Goal: Task Accomplishment & Management: Use online tool/utility

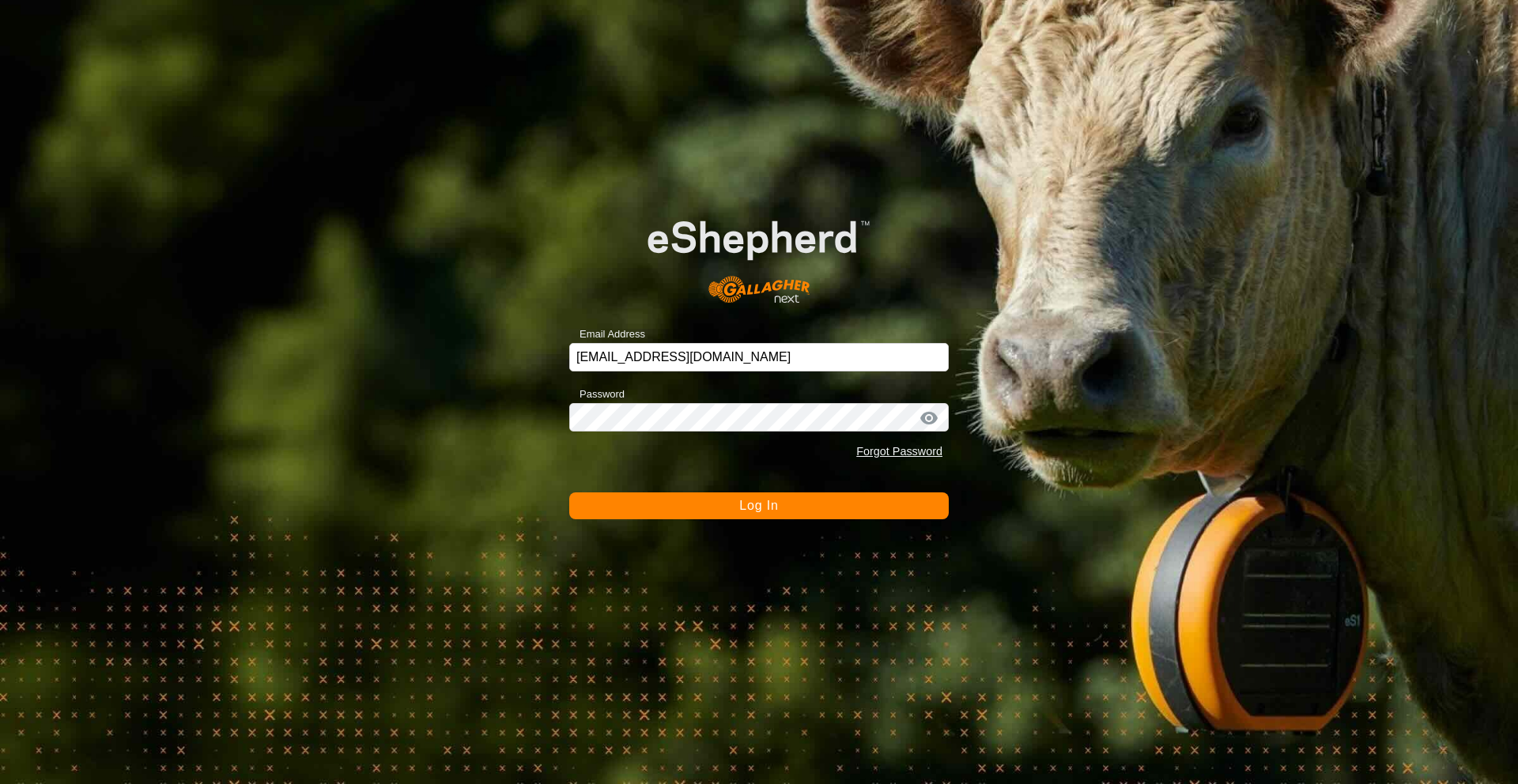
click at [748, 504] on span "Log In" at bounding box center [759, 505] width 39 height 14
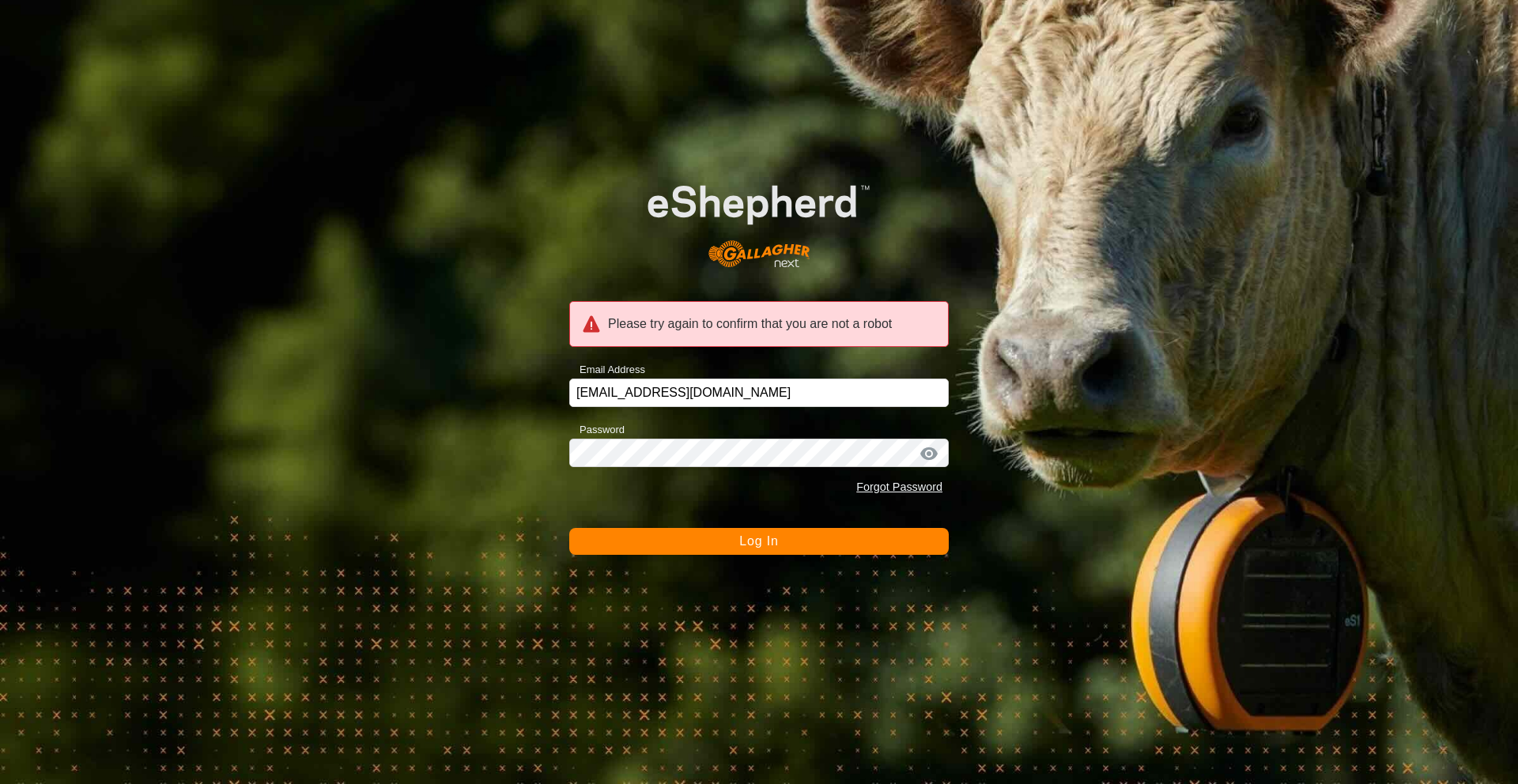
click at [783, 556] on div "Please try again to confirm that you are not a robot Email Address [EMAIL_ADDRE…" at bounding box center [759, 392] width 1518 height 784
click at [780, 540] on button "Log In" at bounding box center [759, 541] width 379 height 27
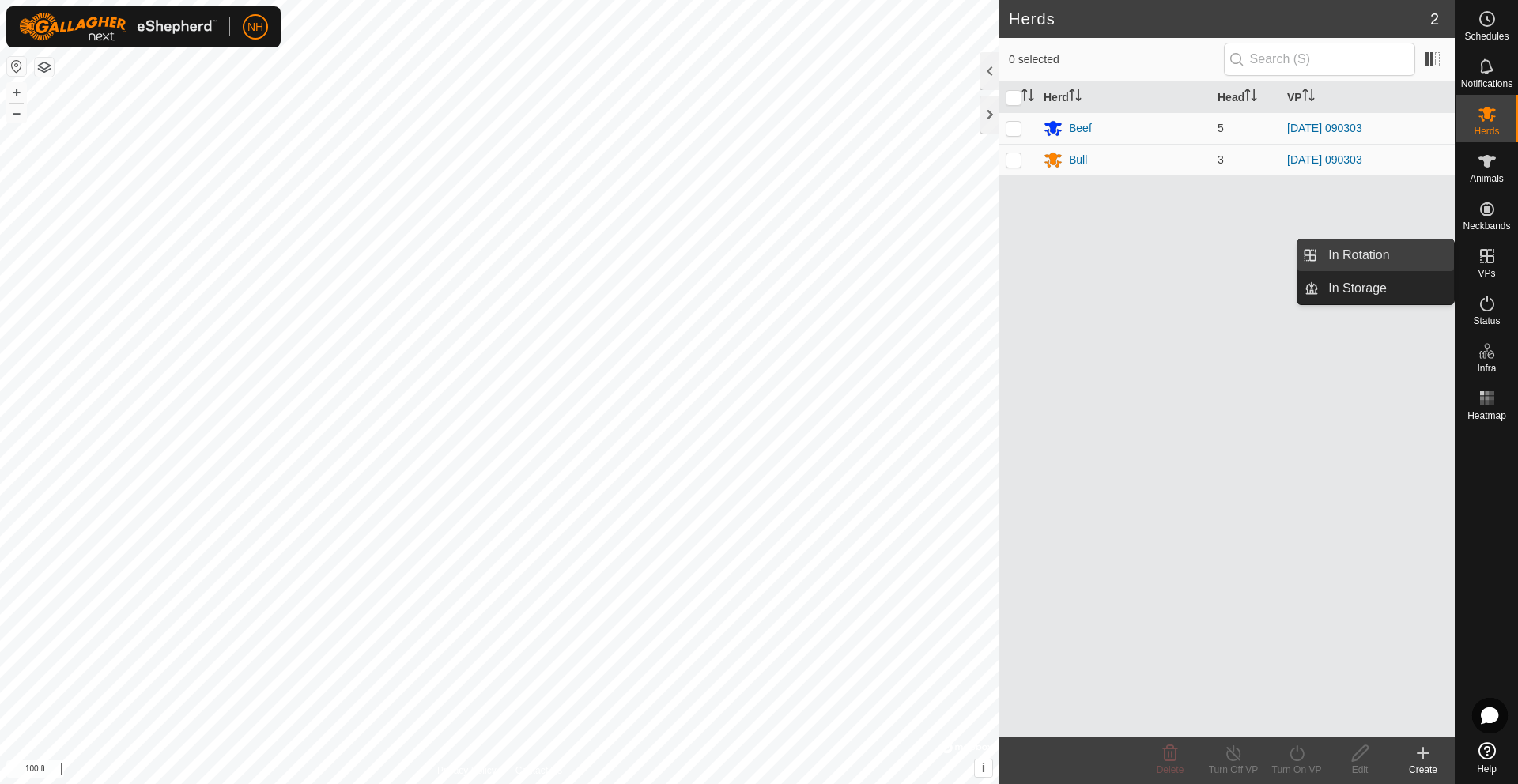
click at [1372, 256] on link "In Rotation" at bounding box center [1387, 256] width 135 height 32
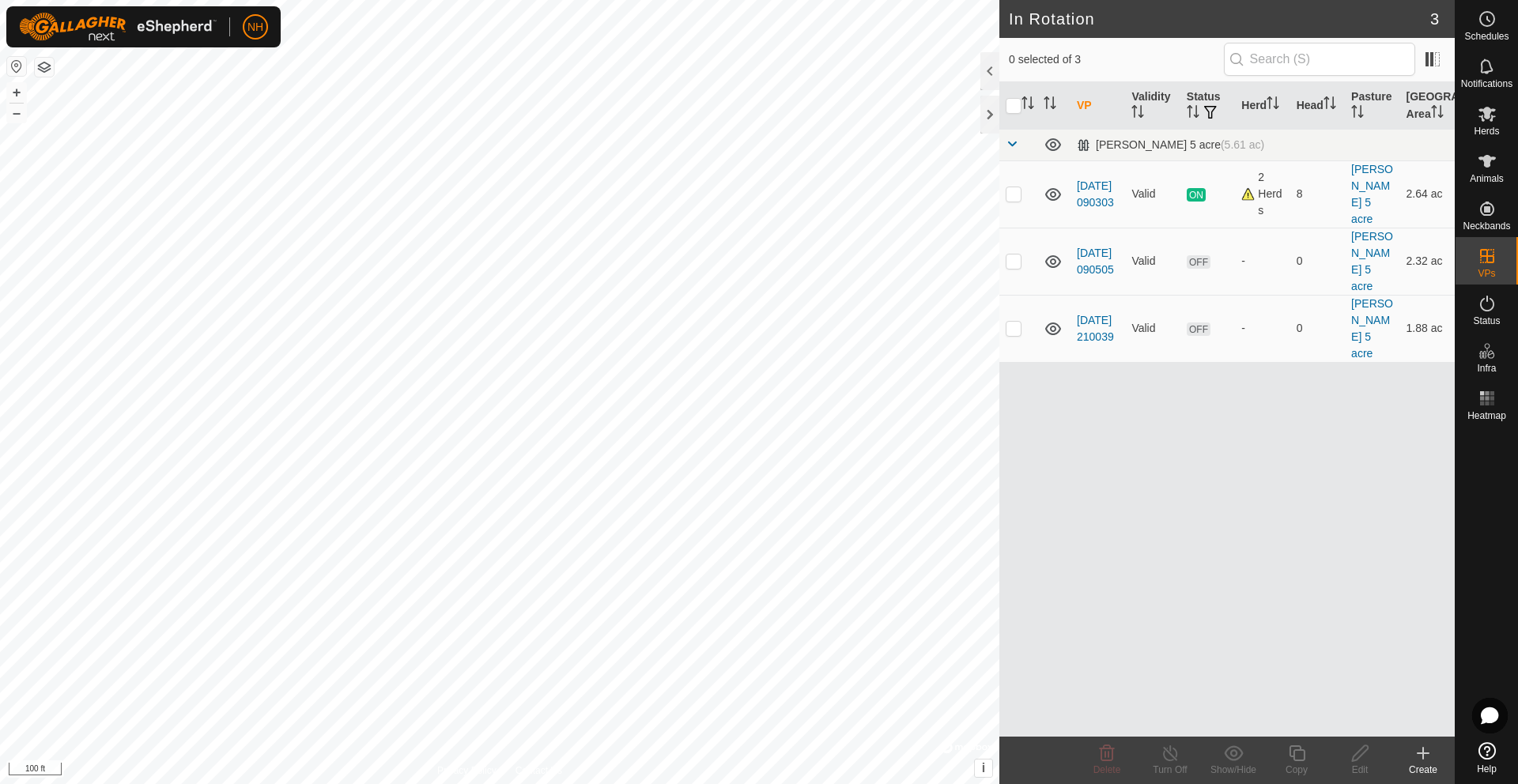
click at [1423, 752] on icon at bounding box center [1423, 753] width 0 height 11
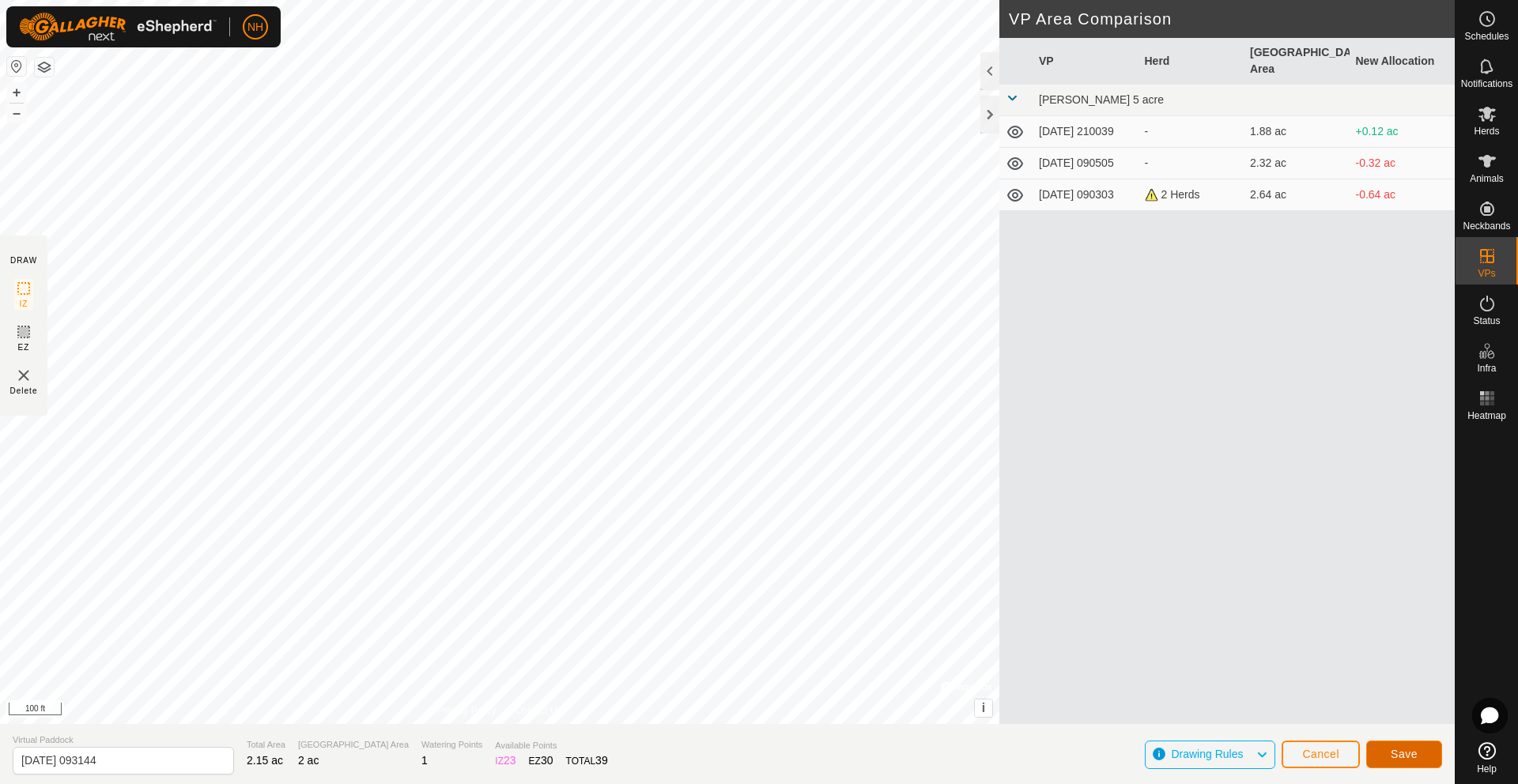
click at [1418, 751] on button "Save" at bounding box center [1405, 754] width 76 height 28
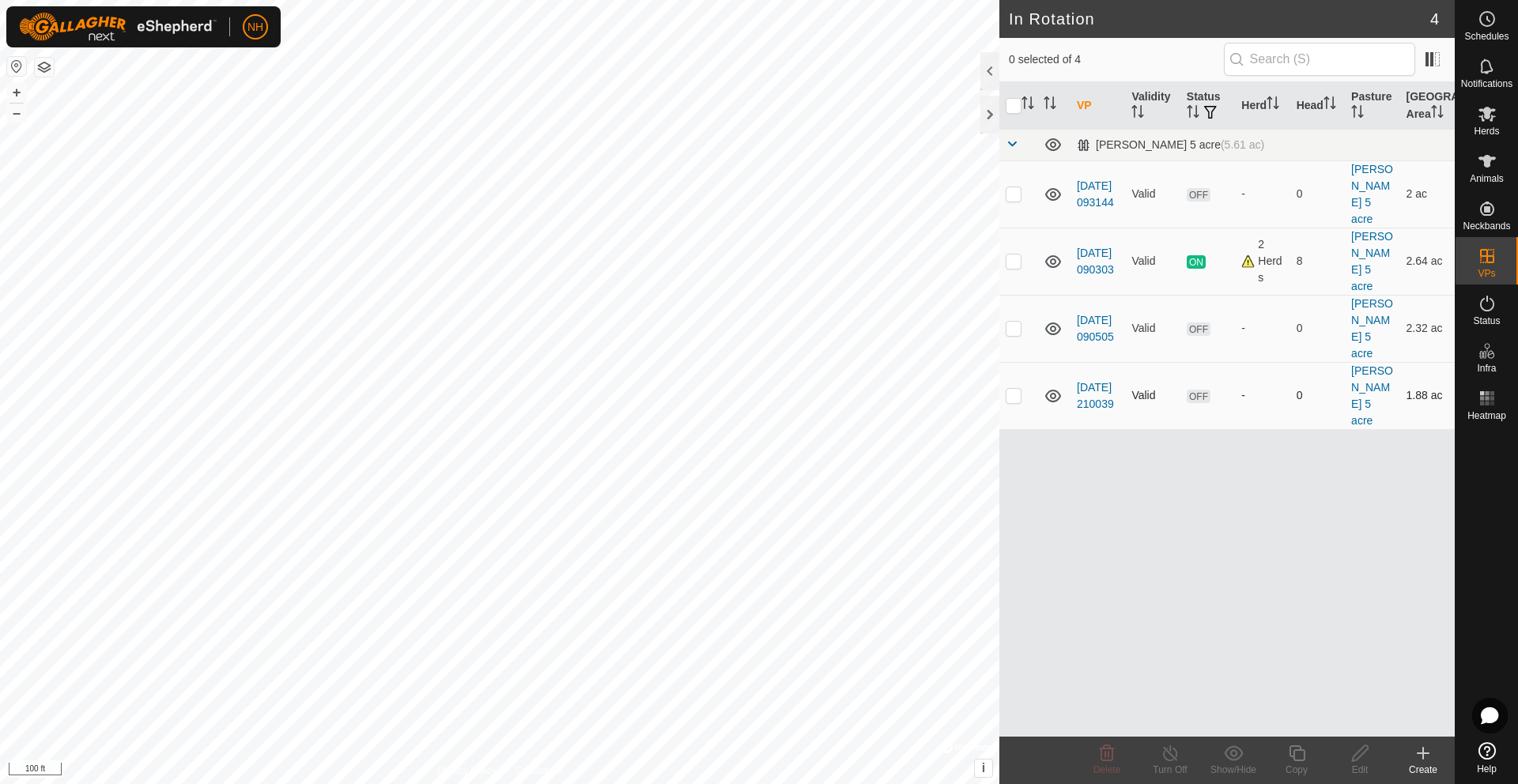
click at [1018, 389] on p-checkbox at bounding box center [1014, 395] width 16 height 13
checkbox input "false"
click at [1013, 321] on p-checkbox at bounding box center [1014, 327] width 16 height 13
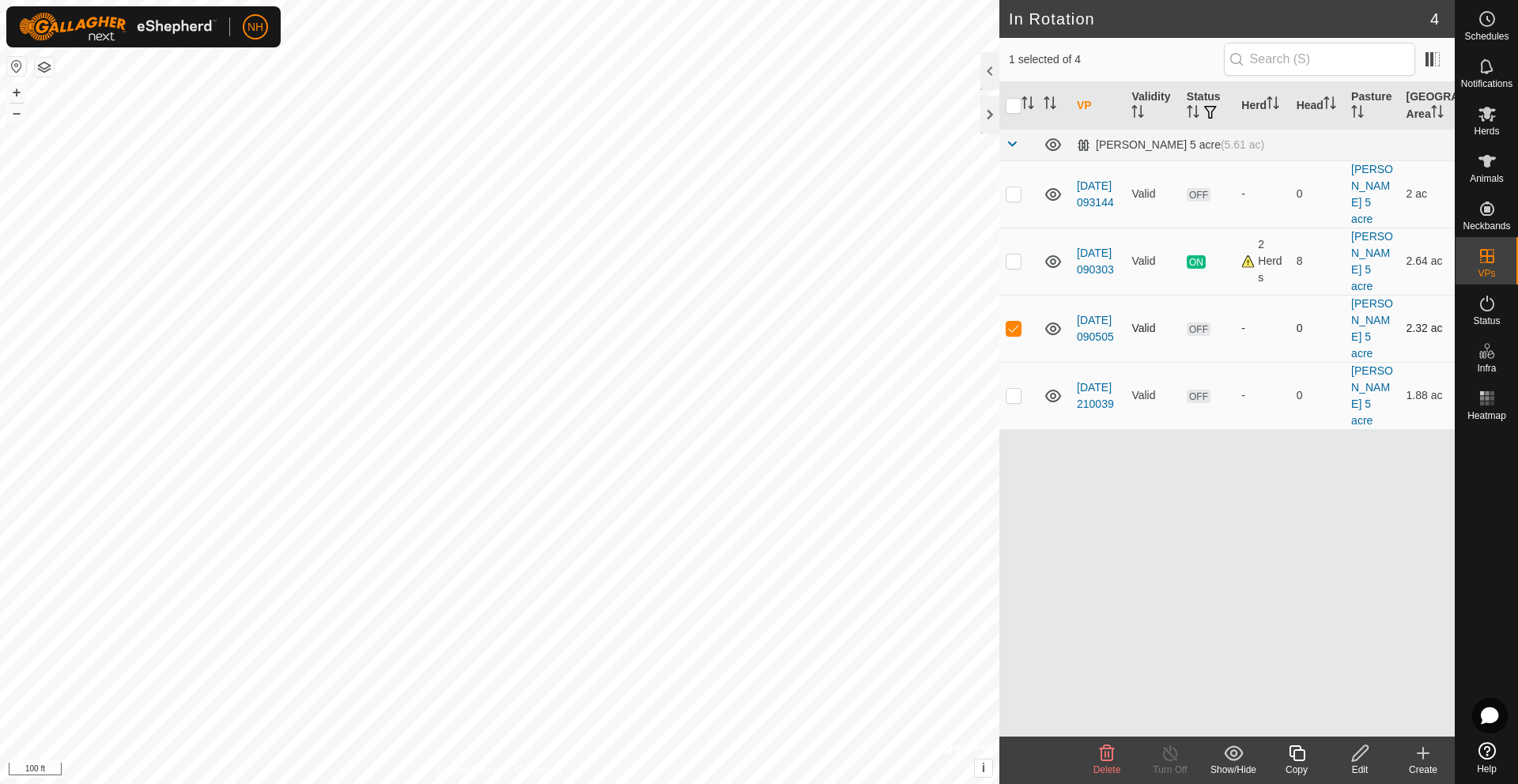
checkbox input "false"
click at [1014, 187] on p-checkbox at bounding box center [1014, 193] width 16 height 13
checkbox input "false"
click at [1013, 255] on p-checkbox at bounding box center [1014, 261] width 16 height 13
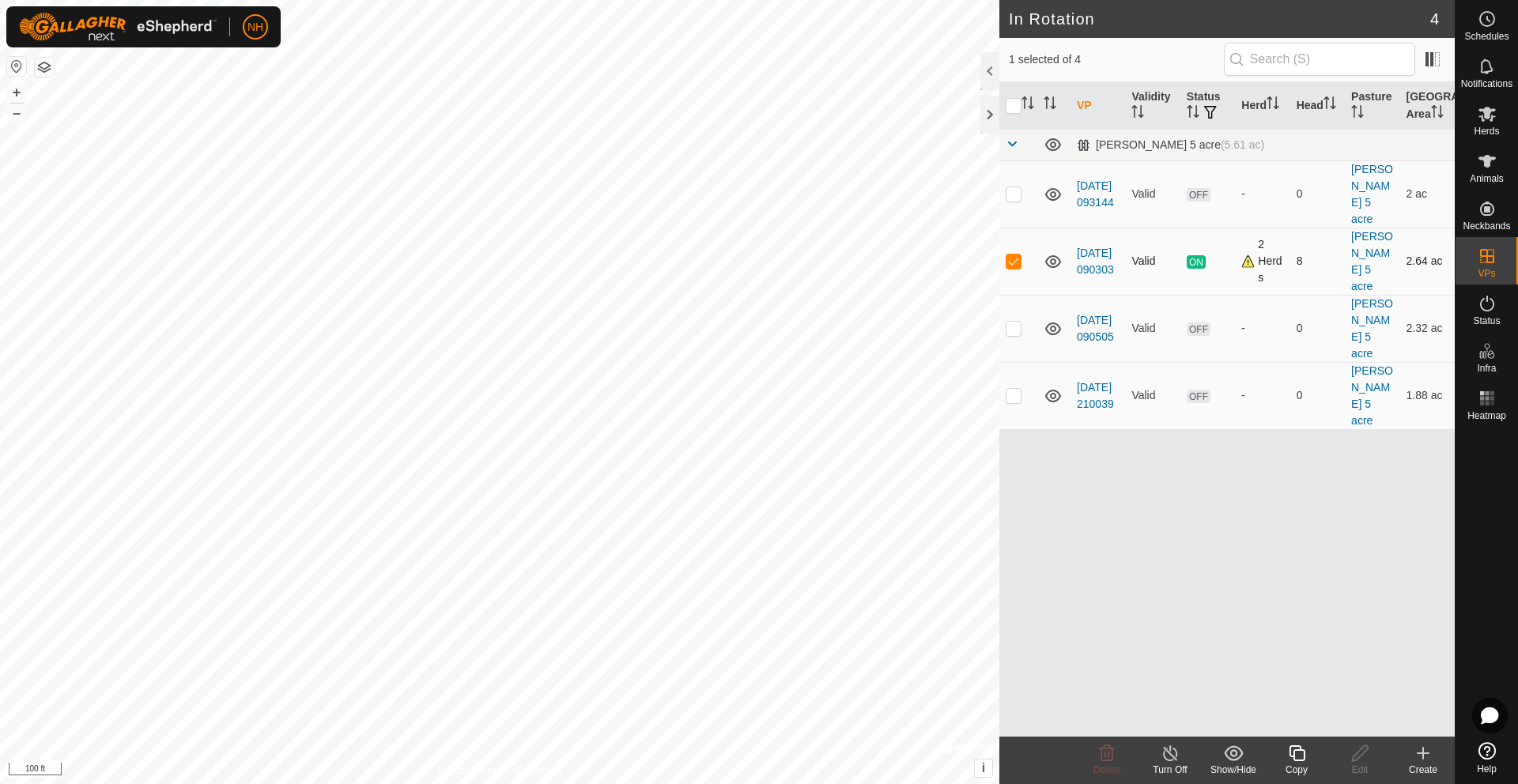
click at [1013, 255] on p-checkbox at bounding box center [1014, 261] width 16 height 13
checkbox input "false"
